Goal: Navigation & Orientation: Find specific page/section

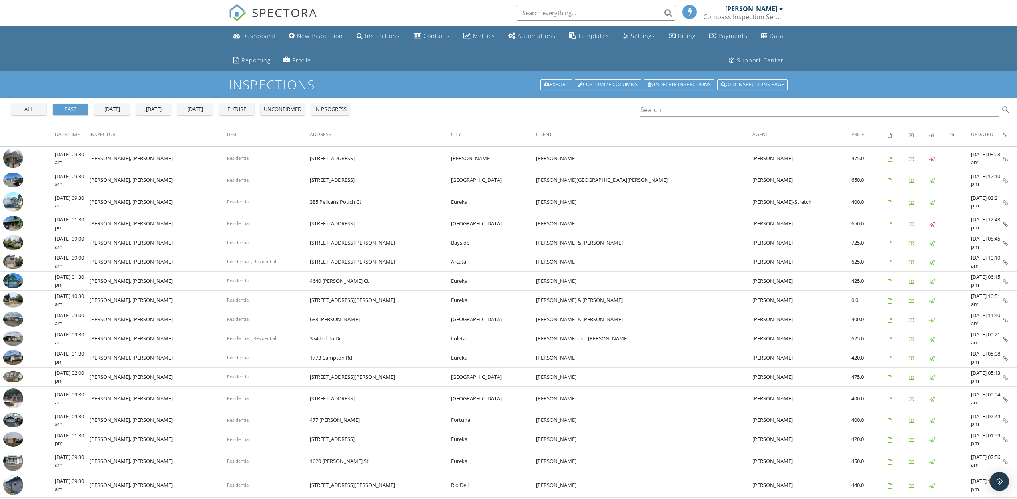
click at [24, 113] on div "all" at bounding box center [28, 109] width 29 height 8
